Goal: Use online tool/utility: Utilize a website feature to perform a specific function

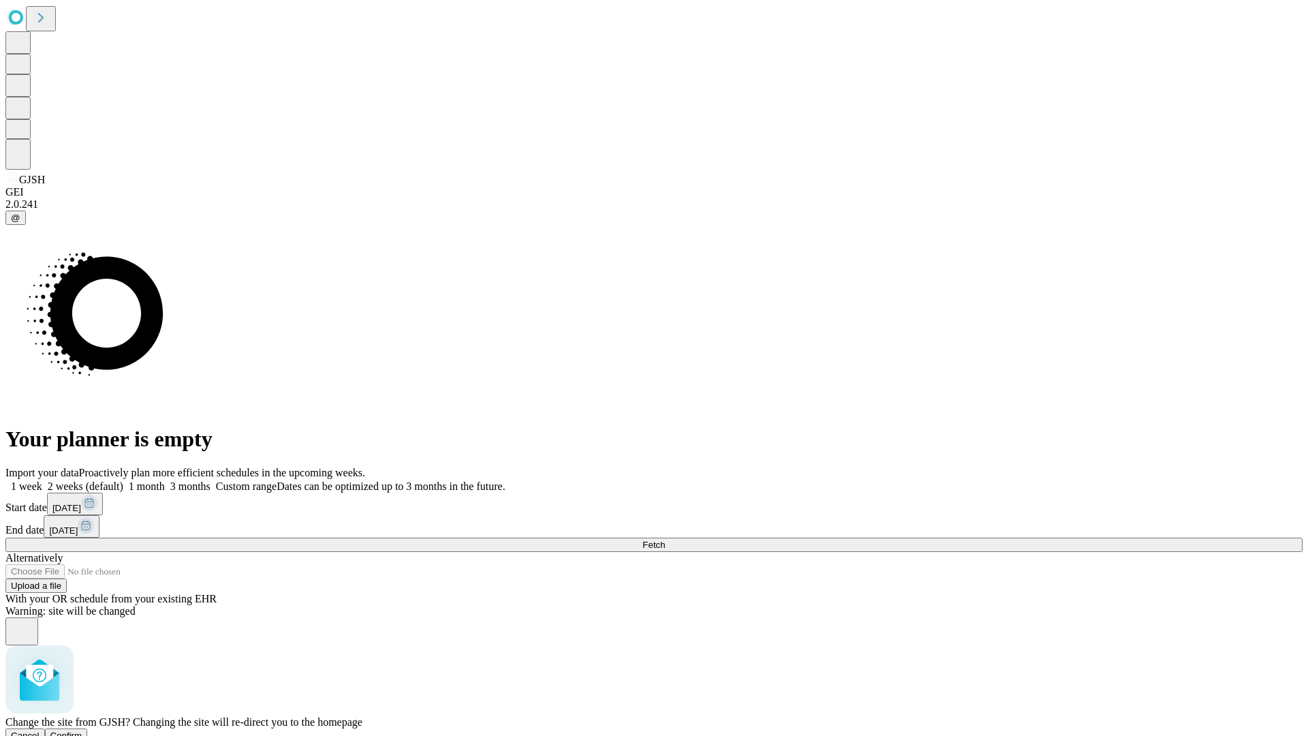
click at [82, 730] on span "Confirm" at bounding box center [66, 735] width 32 height 10
click at [123, 480] on label "2 weeks (default)" at bounding box center [82, 486] width 81 height 12
click at [665, 539] on span "Fetch" at bounding box center [653, 544] width 22 height 10
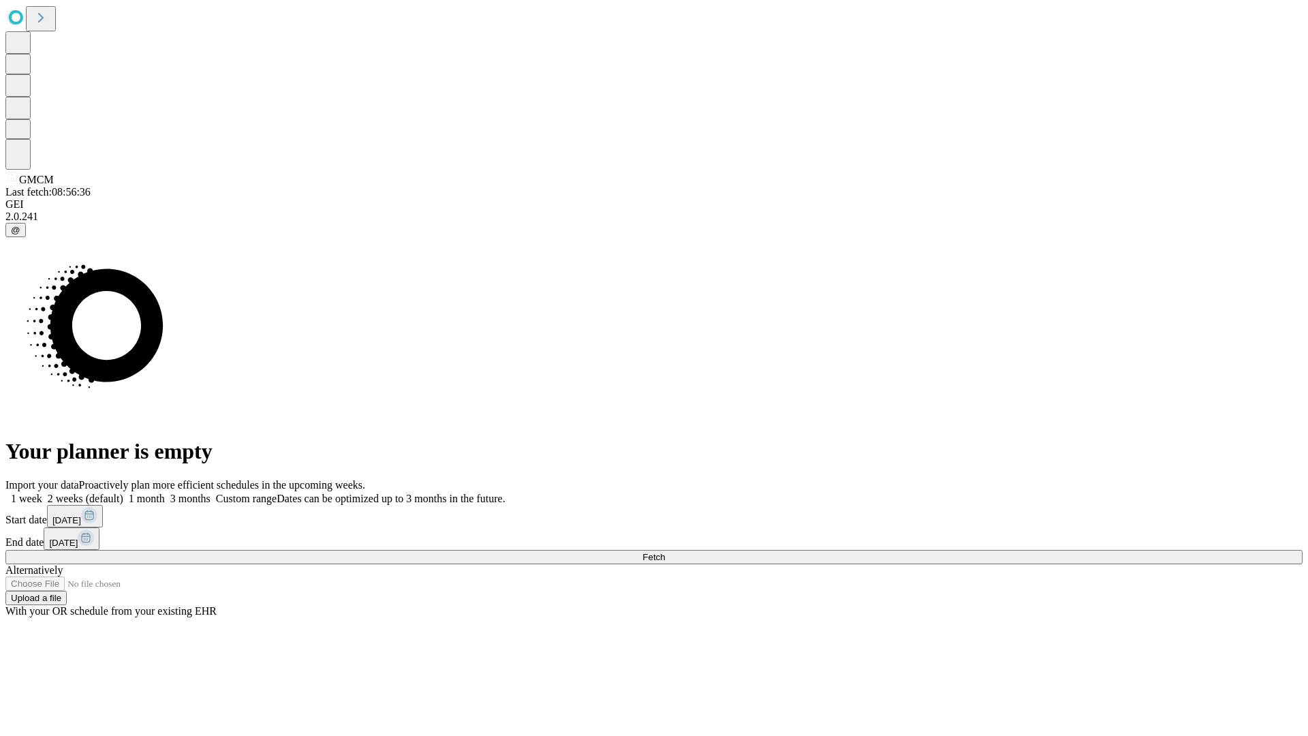
click at [123, 492] on label "2 weeks (default)" at bounding box center [82, 498] width 81 height 12
click at [665, 552] on span "Fetch" at bounding box center [653, 557] width 22 height 10
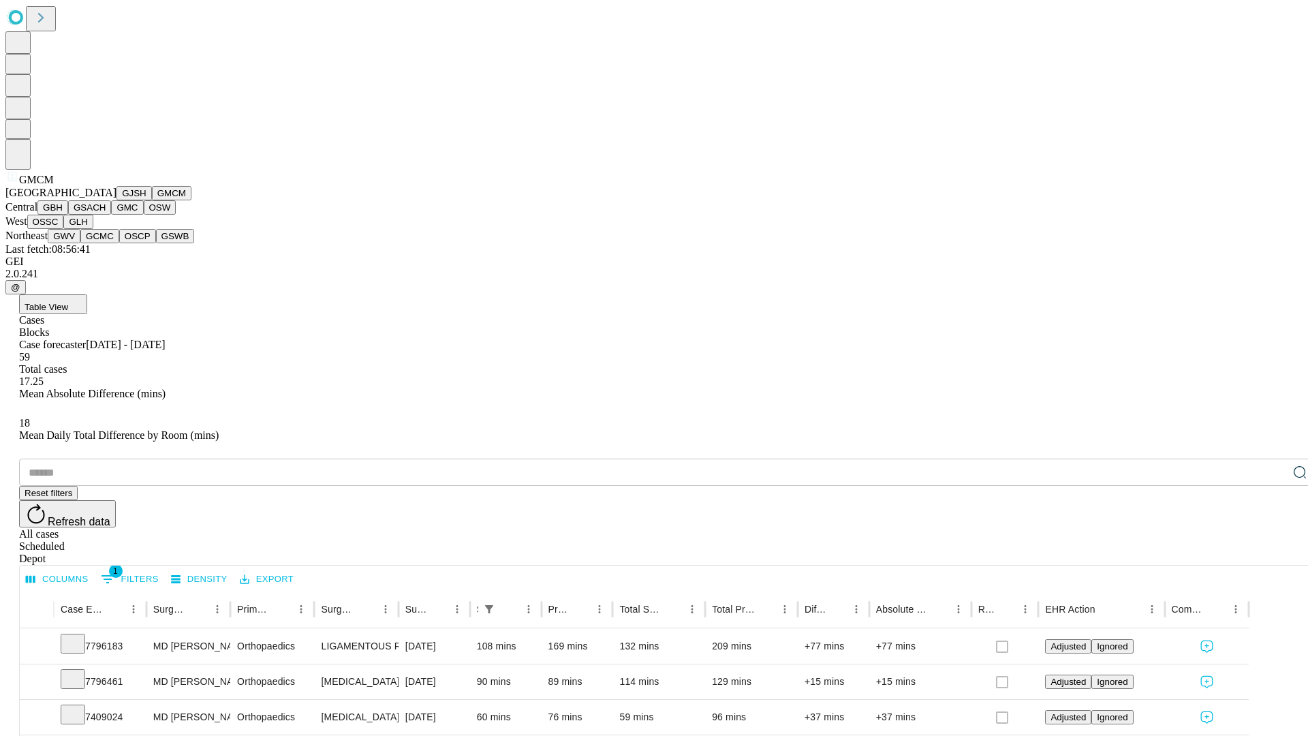
click at [68, 215] on button "GBH" at bounding box center [52, 207] width 31 height 14
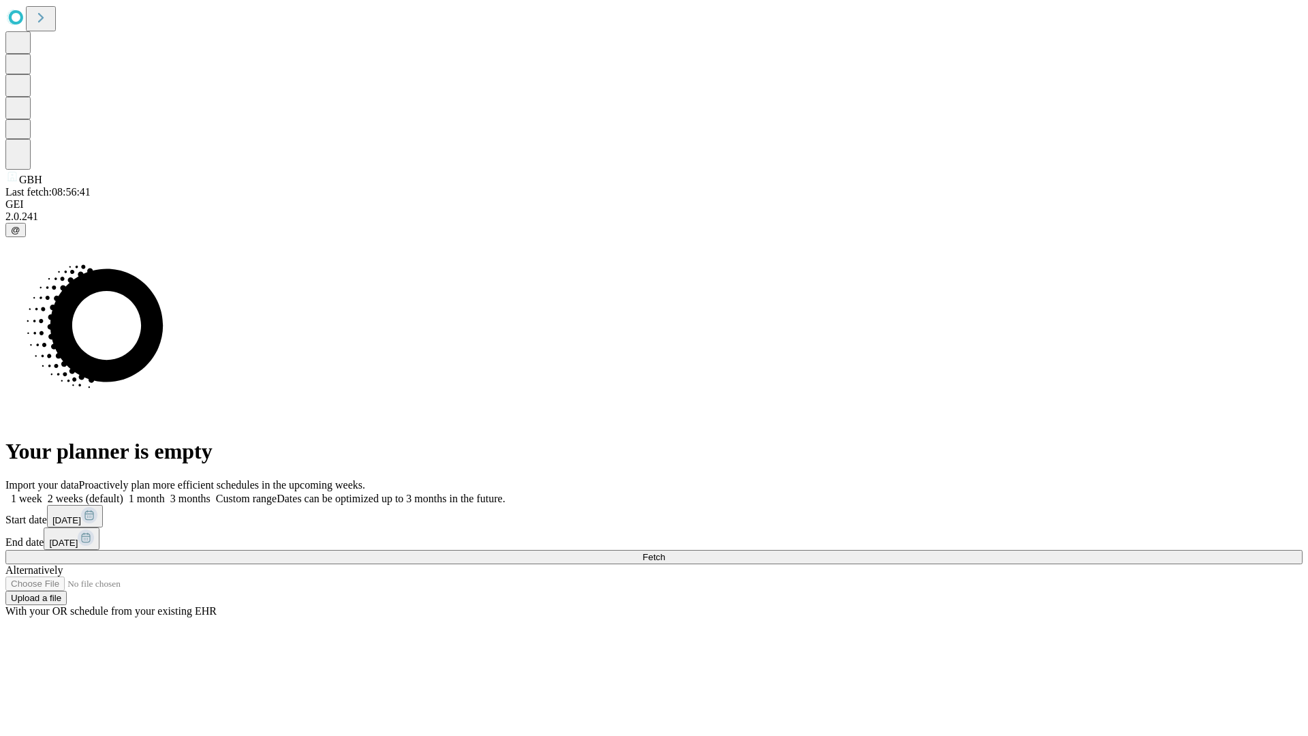
click at [123, 492] on label "2 weeks (default)" at bounding box center [82, 498] width 81 height 12
click at [665, 552] on span "Fetch" at bounding box center [653, 557] width 22 height 10
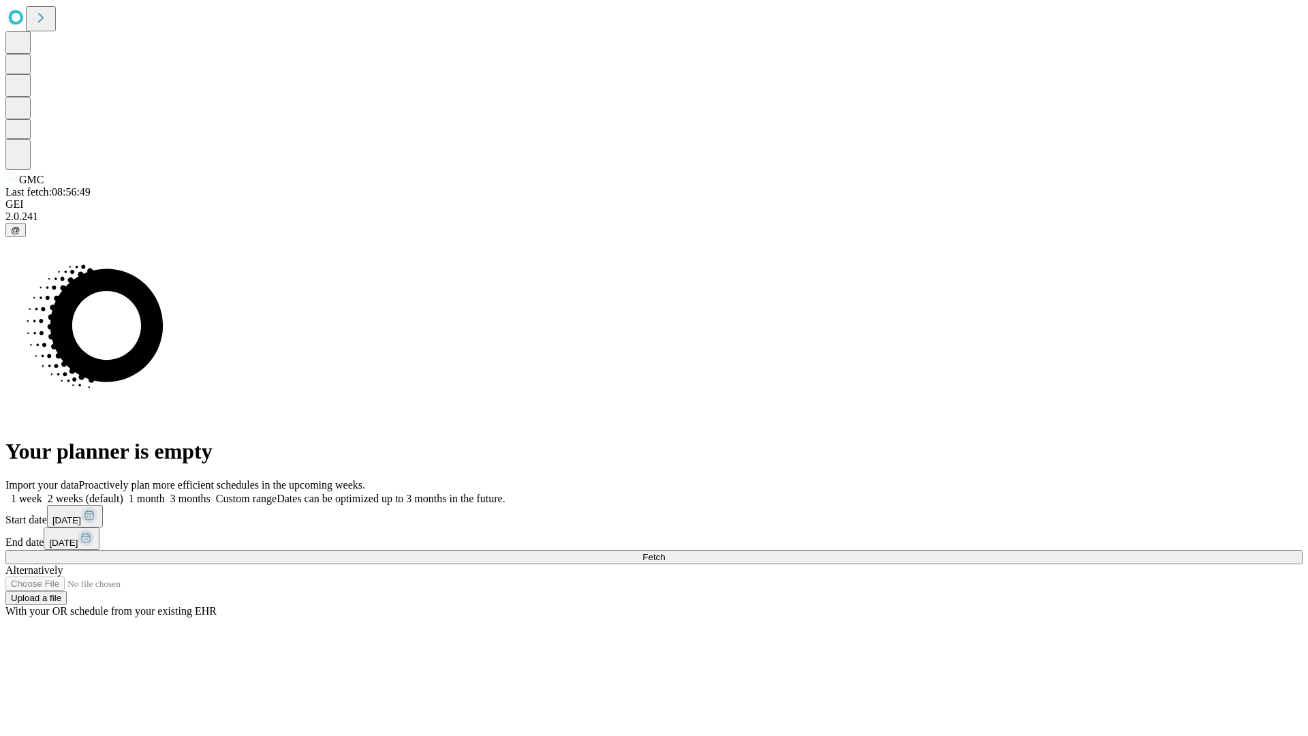
click at [123, 492] on label "2 weeks (default)" at bounding box center [82, 498] width 81 height 12
click at [665, 552] on span "Fetch" at bounding box center [653, 557] width 22 height 10
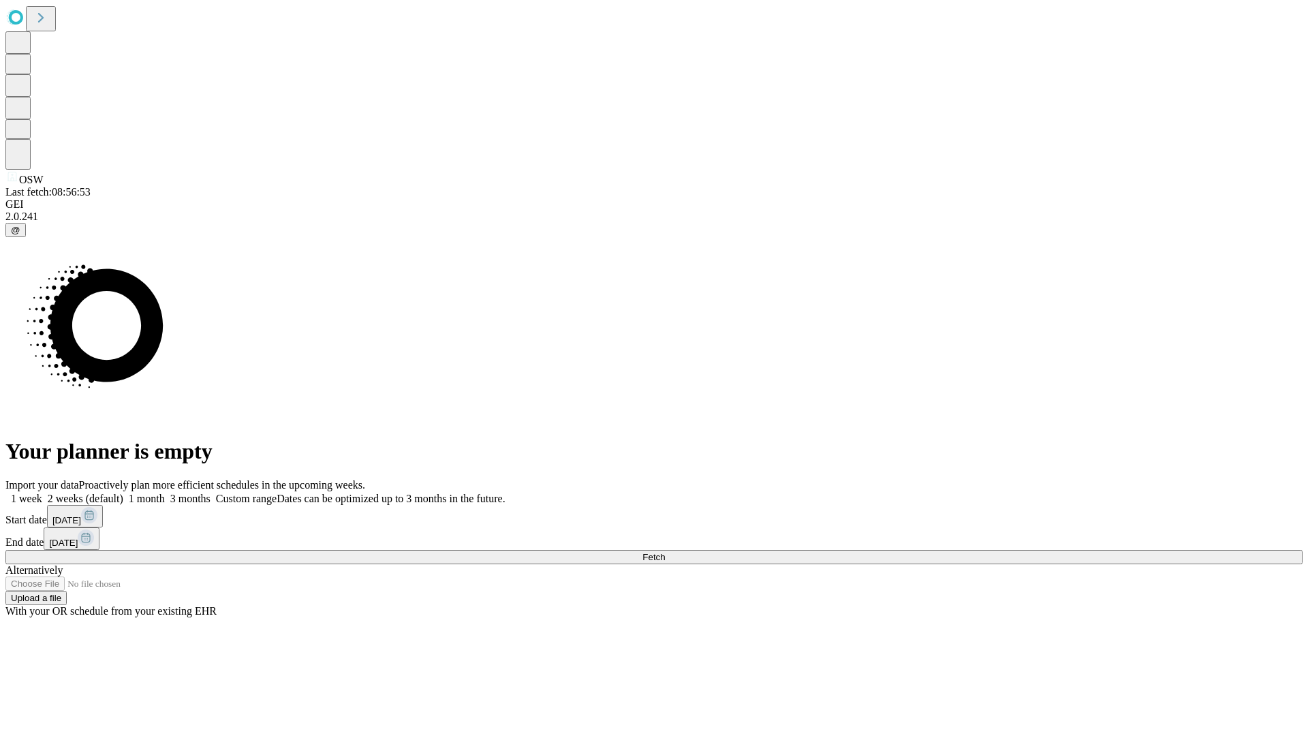
click at [665, 552] on span "Fetch" at bounding box center [653, 557] width 22 height 10
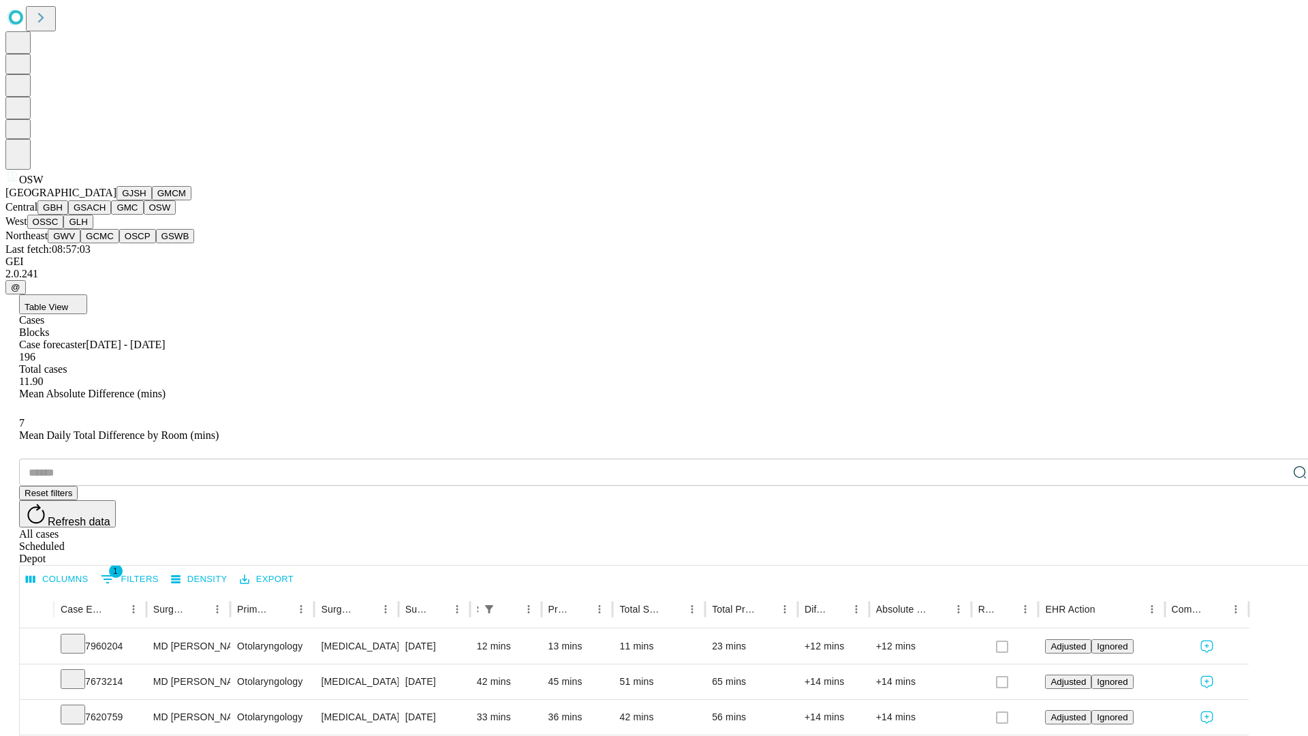
click at [64, 229] on button "OSSC" at bounding box center [45, 222] width 37 height 14
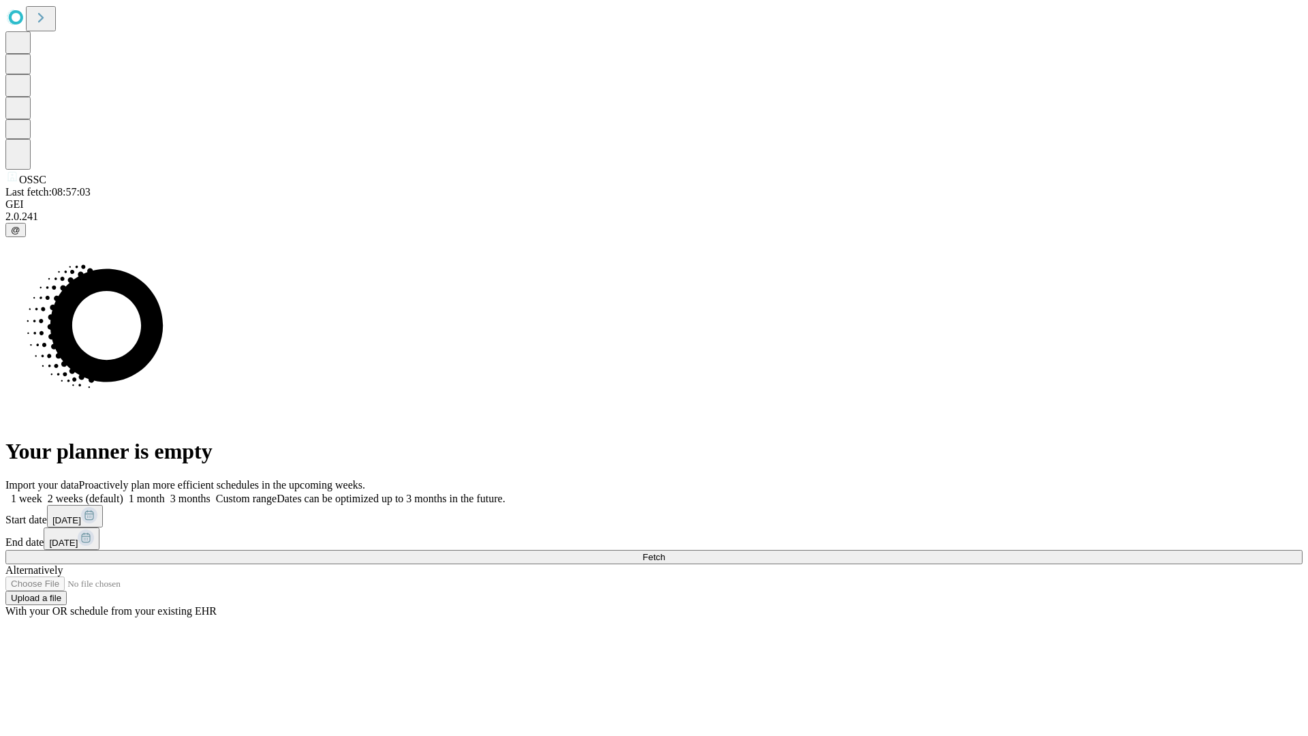
click at [665, 552] on span "Fetch" at bounding box center [653, 557] width 22 height 10
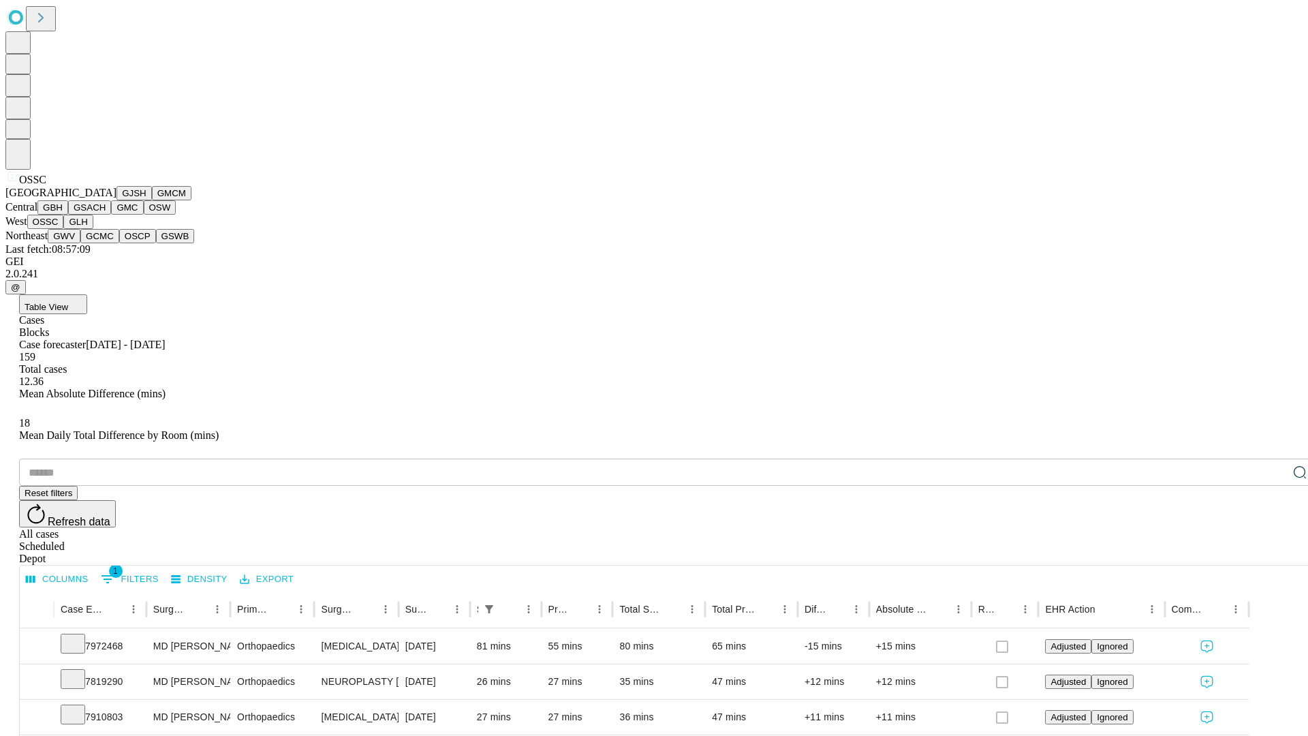
click at [93, 229] on button "GLH" at bounding box center [77, 222] width 29 height 14
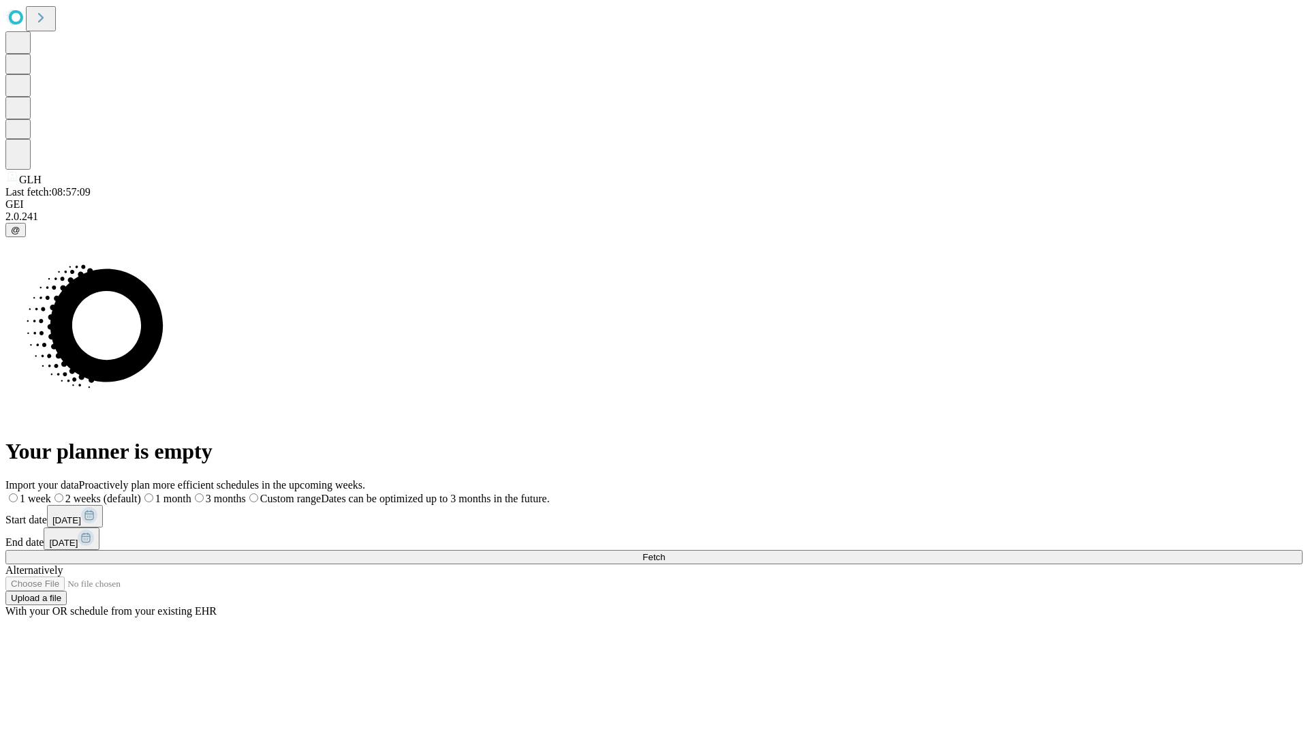
click at [141, 492] on label "2 weeks (default)" at bounding box center [96, 498] width 90 height 12
click at [665, 552] on span "Fetch" at bounding box center [653, 557] width 22 height 10
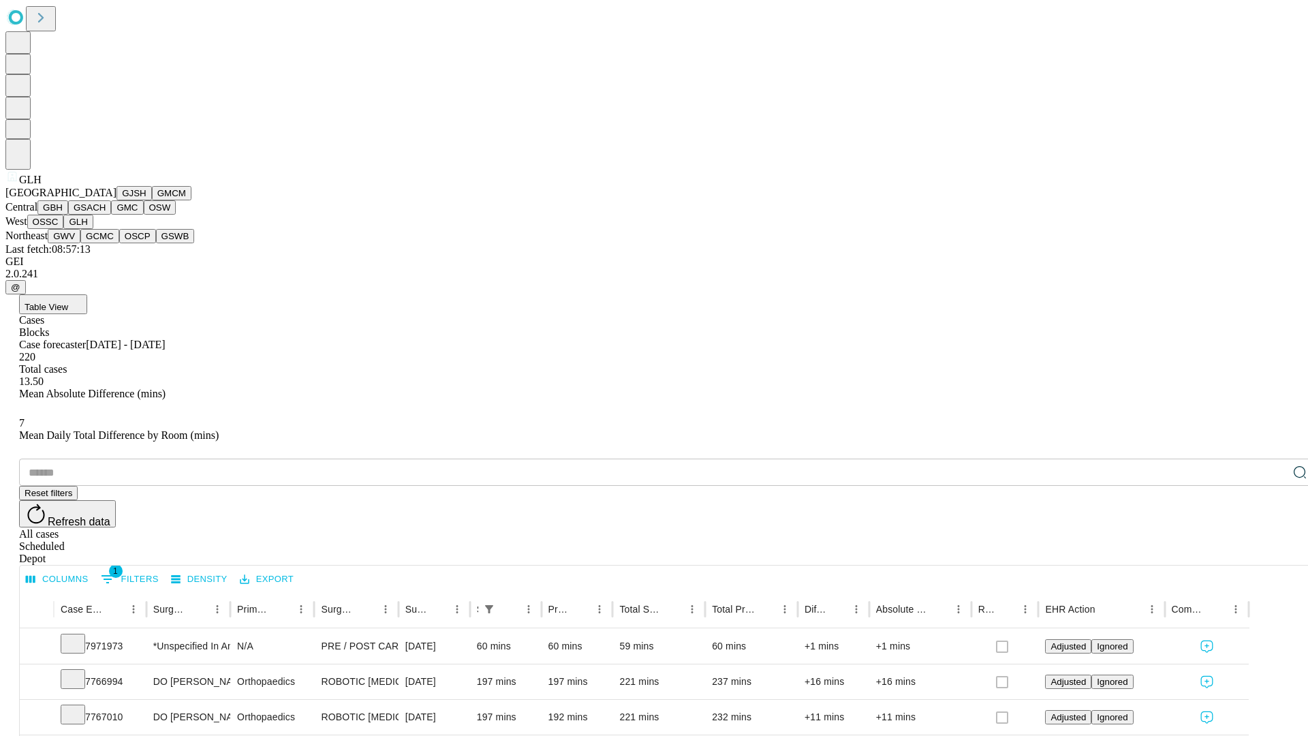
click at [80, 243] on button "GWV" at bounding box center [64, 236] width 33 height 14
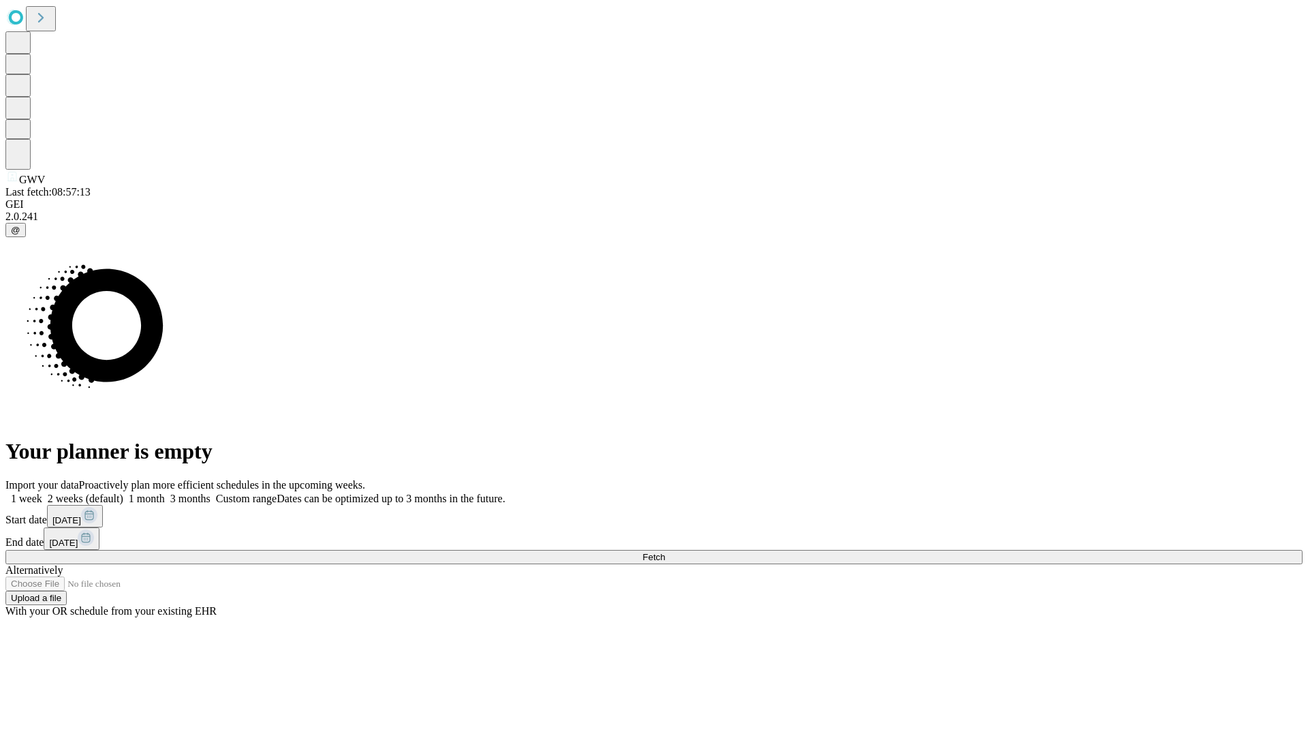
click at [665, 552] on span "Fetch" at bounding box center [653, 557] width 22 height 10
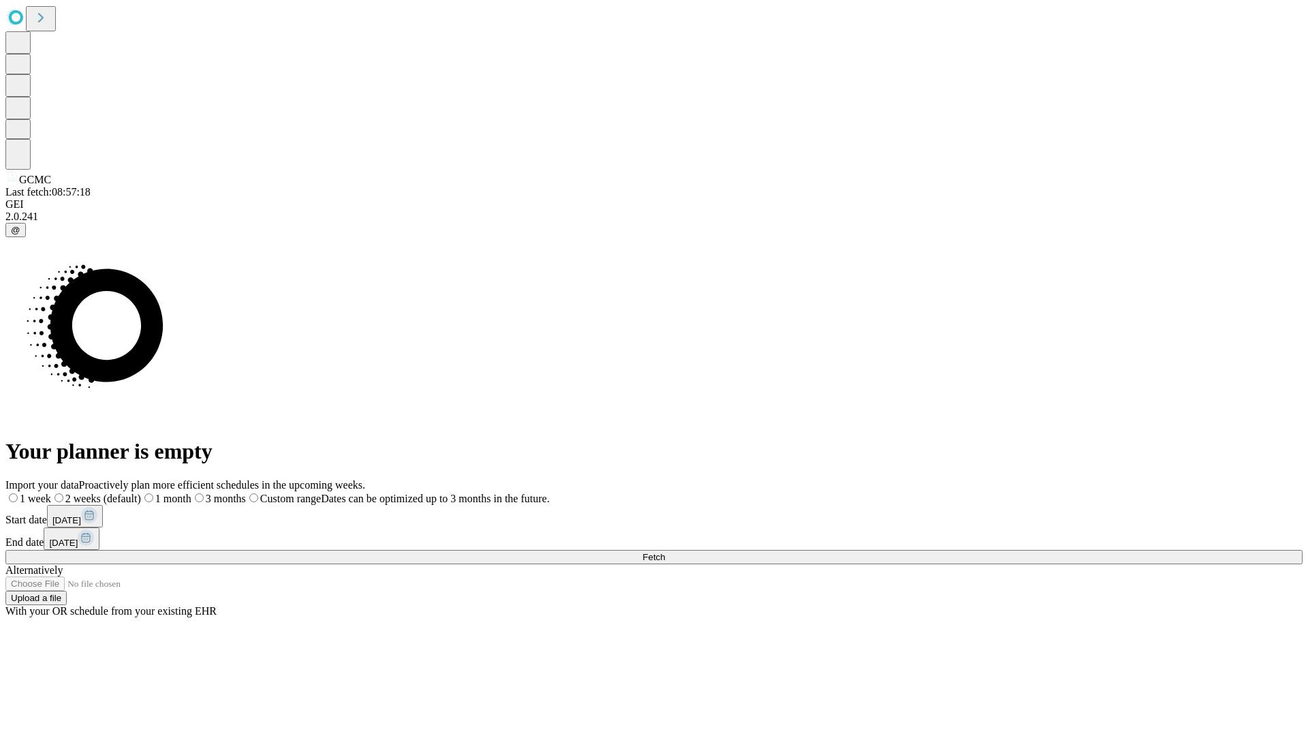
click at [141, 492] on label "2 weeks (default)" at bounding box center [96, 498] width 90 height 12
click at [665, 552] on span "Fetch" at bounding box center [653, 557] width 22 height 10
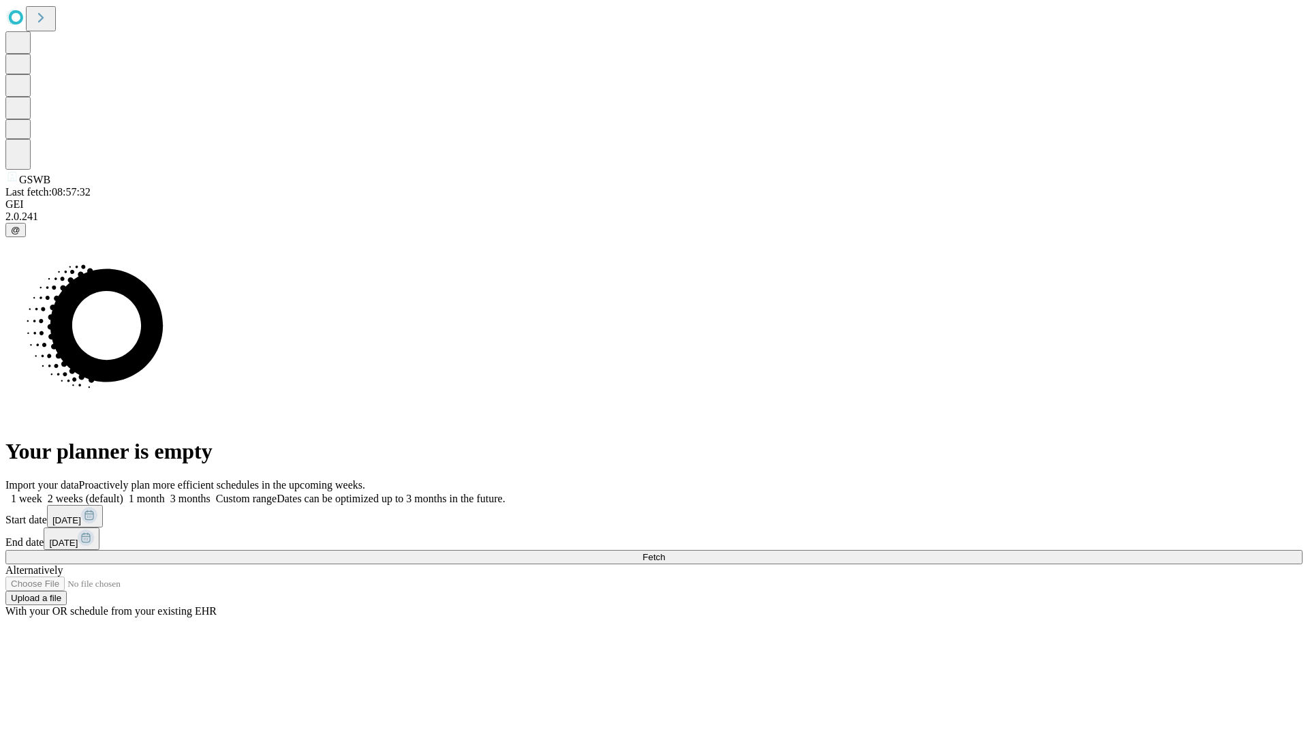
click at [123, 492] on label "2 weeks (default)" at bounding box center [82, 498] width 81 height 12
click at [665, 552] on span "Fetch" at bounding box center [653, 557] width 22 height 10
